Goal: Task Accomplishment & Management: Manage account settings

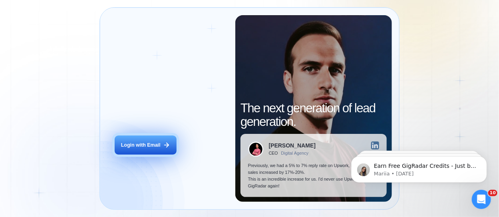
click at [150, 146] on div "Login with Email" at bounding box center [141, 145] width 40 height 7
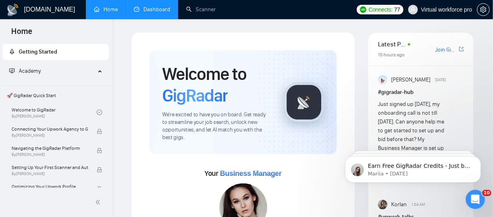
click at [150, 6] on link "Dashboard" at bounding box center [152, 9] width 36 height 7
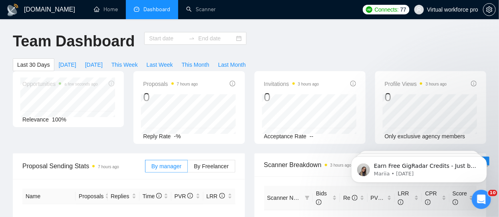
type input "[DATE]"
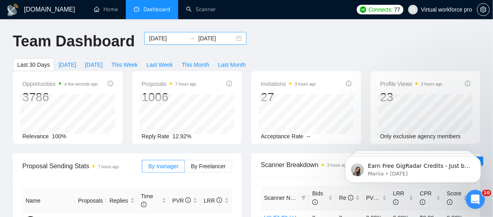
click at [199, 38] on input "2025-08-29" at bounding box center [216, 38] width 36 height 9
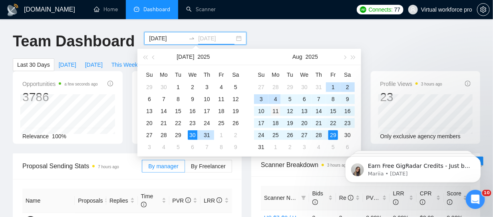
type input "2025-08-11"
click at [277, 111] on div "11" at bounding box center [276, 111] width 10 height 10
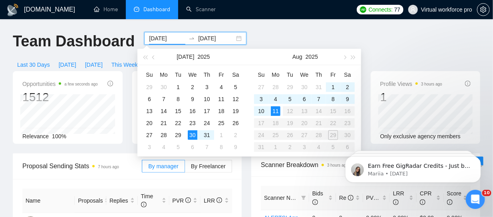
click at [260, 123] on table "Su Mo Tu We Th Fr Sa 27 28 29 30 31 1 2 3 4 5 6 7 8 9 10 11 12 13 14 15 16 17 1…" at bounding box center [304, 110] width 101 height 85
click at [276, 110] on div "11" at bounding box center [276, 111] width 10 height 10
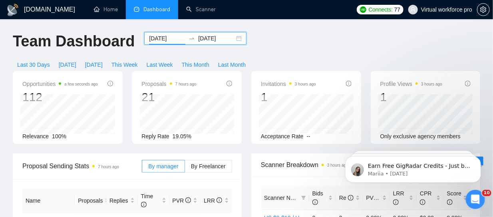
click at [189, 38] on icon "swap-right" at bounding box center [192, 38] width 6 height 6
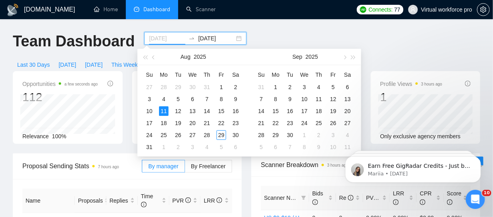
type input "2025-08-11"
click at [163, 110] on div "11" at bounding box center [164, 111] width 10 height 10
click at [152, 119] on div "17" at bounding box center [150, 123] width 10 height 10
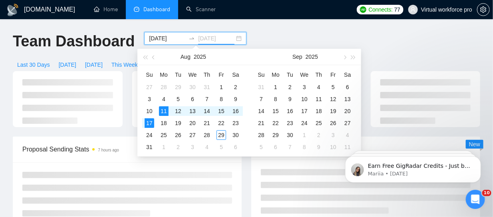
type input "2025-08-17"
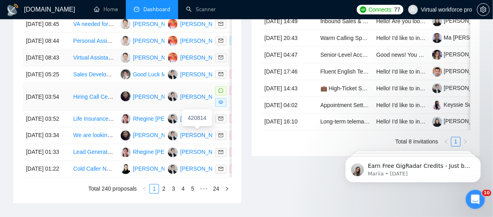
scroll to position [279, 0]
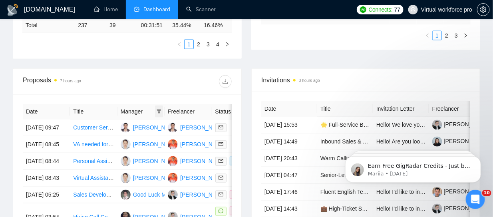
click at [158, 110] on icon "filter" at bounding box center [159, 111] width 4 height 4
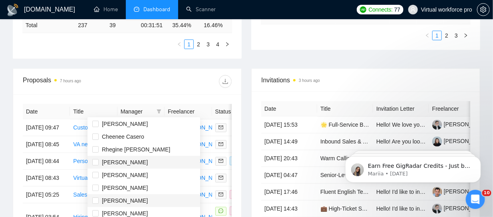
scroll to position [80, 0]
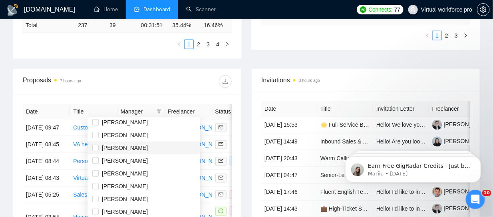
click at [119, 150] on span "Kris Mark Clavecilla" at bounding box center [125, 148] width 46 height 6
checkbox input "true"
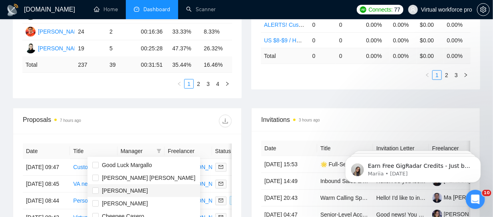
scroll to position [279, 0]
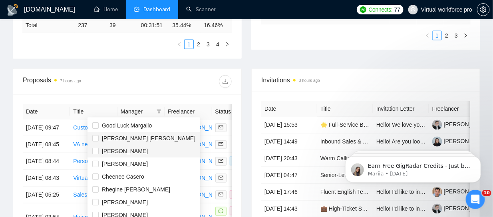
drag, startPoint x: 107, startPoint y: 139, endPoint x: 119, endPoint y: 147, distance: 14.1
click at [107, 139] on span "Leif Brian Margallo" at bounding box center [148, 138] width 93 height 6
checkbox input "true"
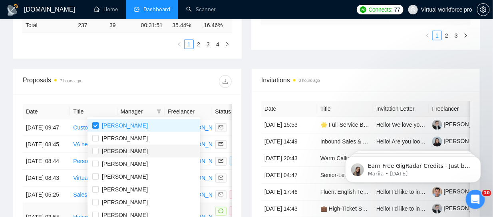
scroll to position [360, 0]
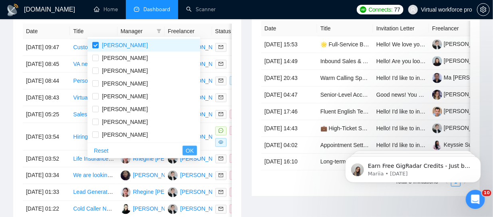
click at [186, 151] on span "OK" at bounding box center [190, 150] width 8 height 9
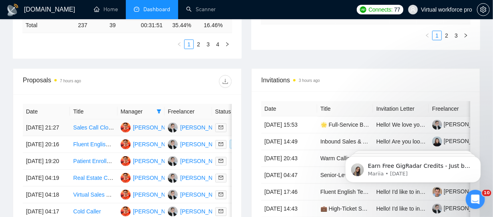
scroll to position [240, 0]
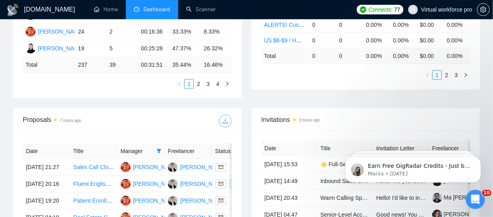
click at [231, 117] on div at bounding box center [179, 121] width 105 height 13
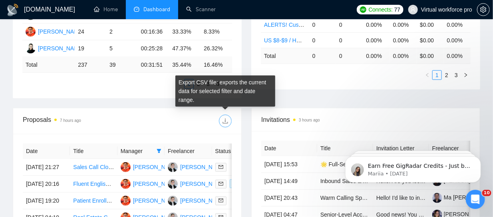
click at [229, 119] on span "download" at bounding box center [225, 121] width 12 height 6
